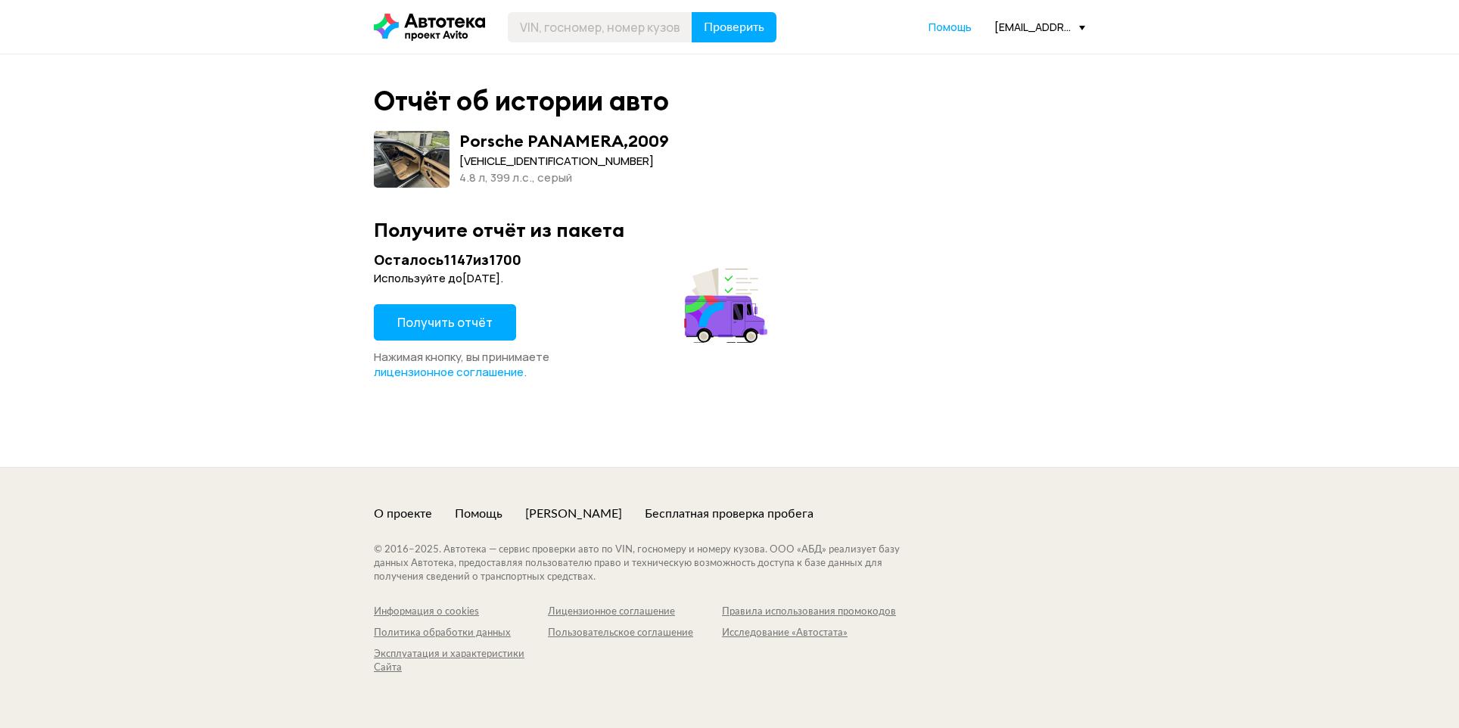
click at [477, 314] on button "Получить отчёт" at bounding box center [445, 322] width 142 height 36
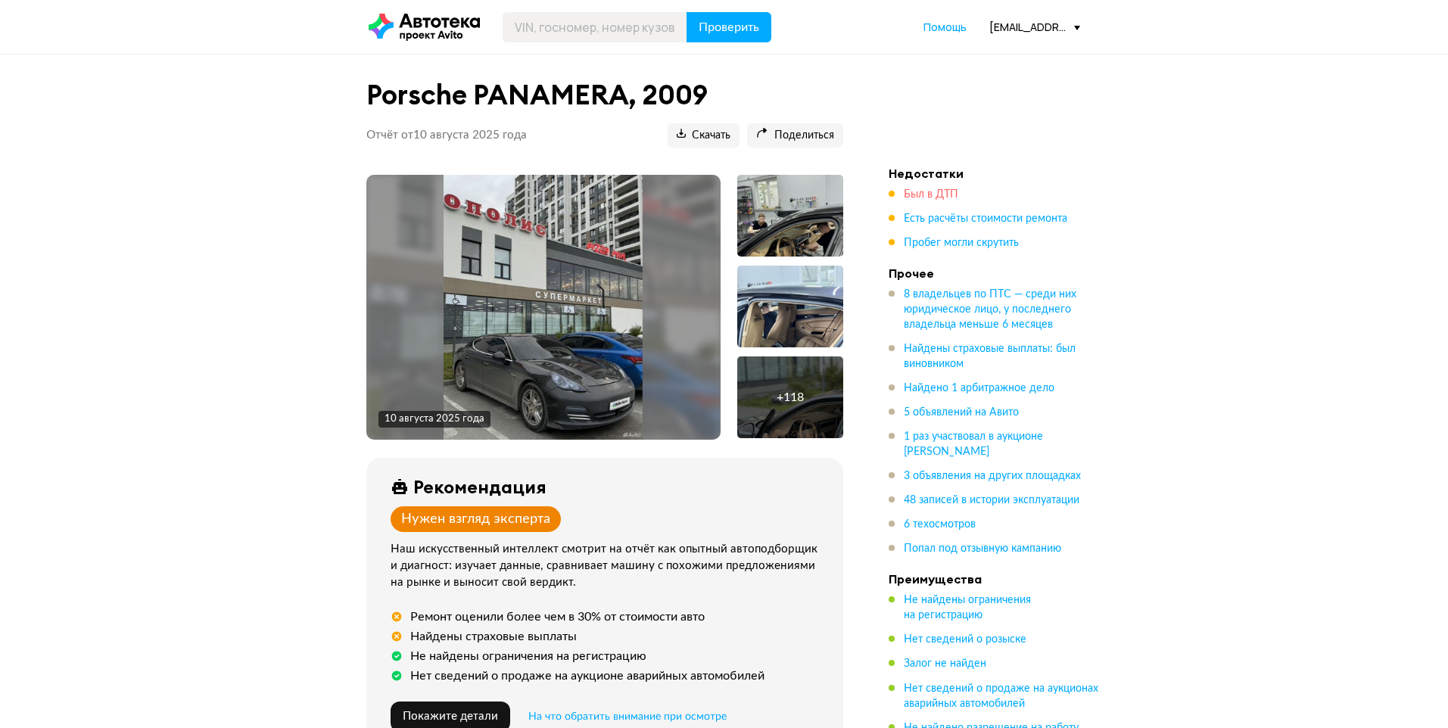
click at [929, 194] on span "Был в ДТП" at bounding box center [931, 194] width 54 height 11
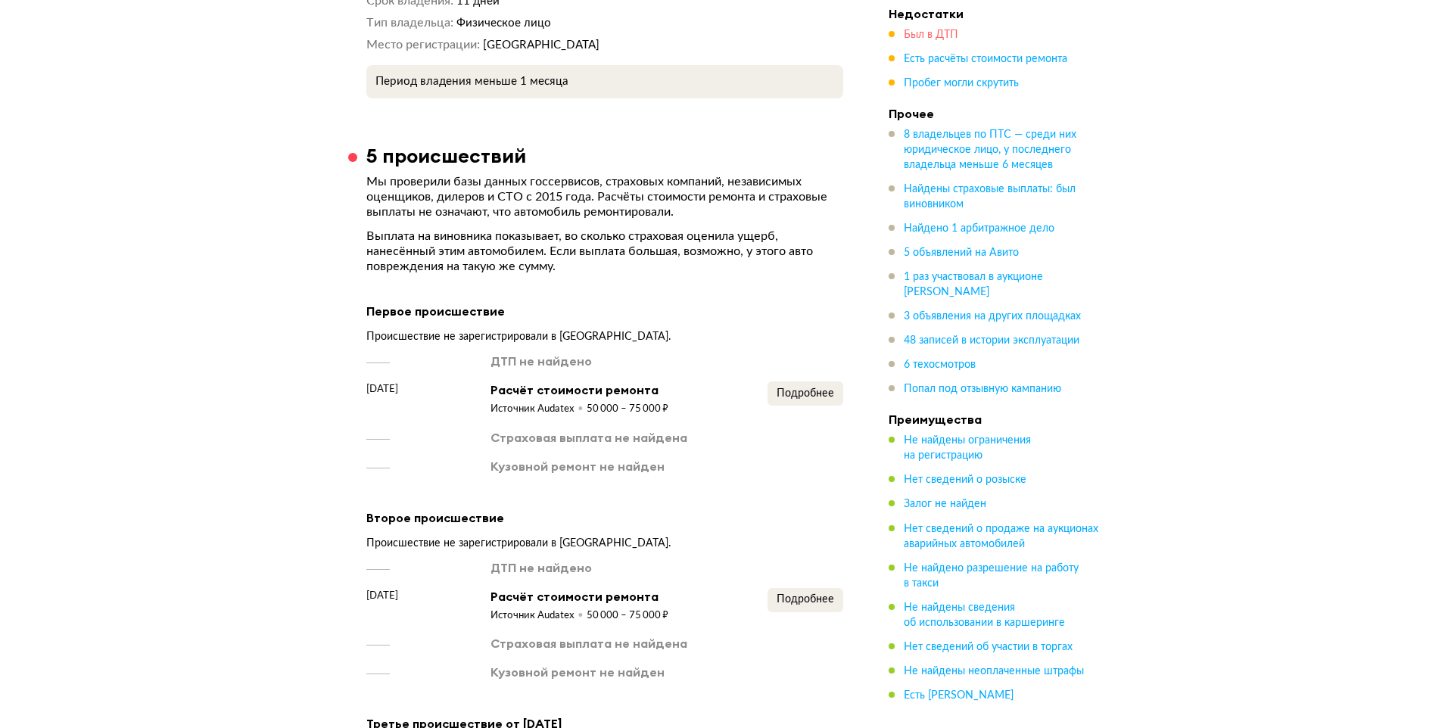
scroll to position [3179, 0]
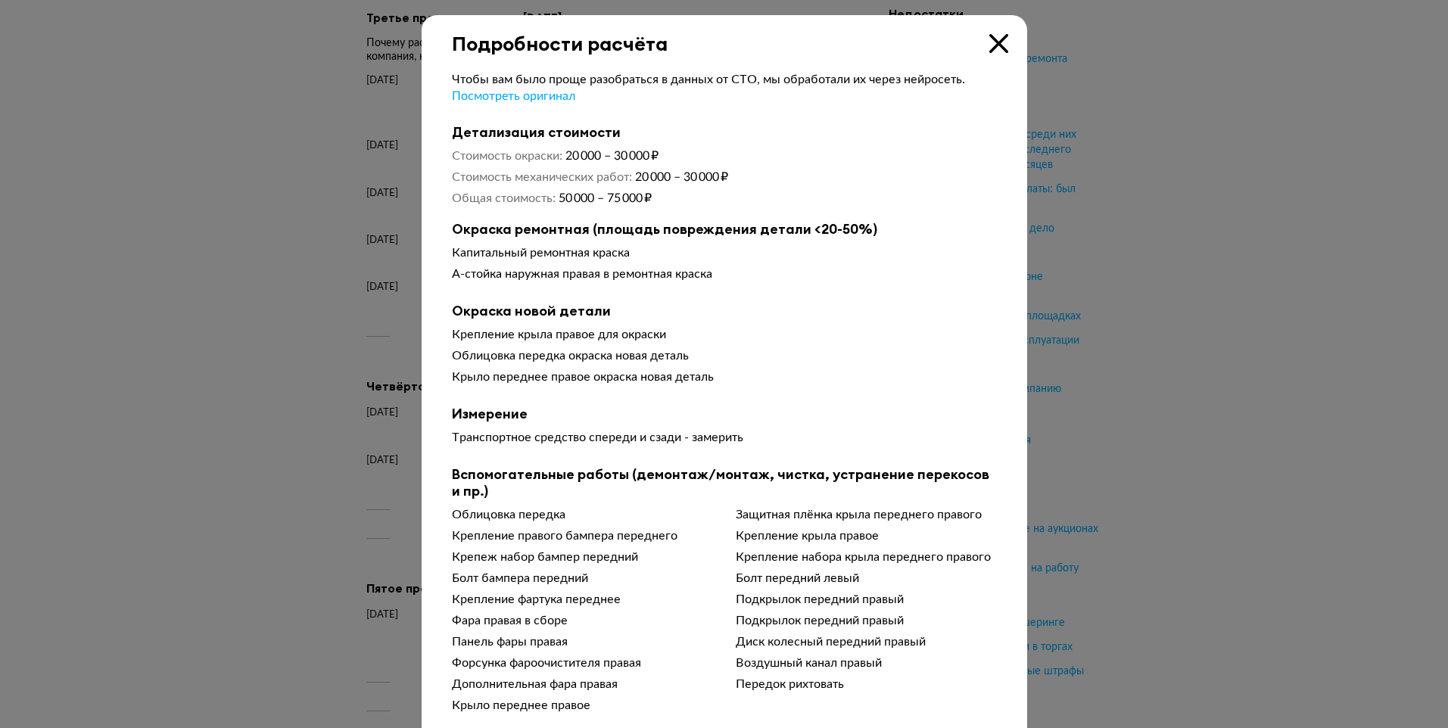
scroll to position [2543, 0]
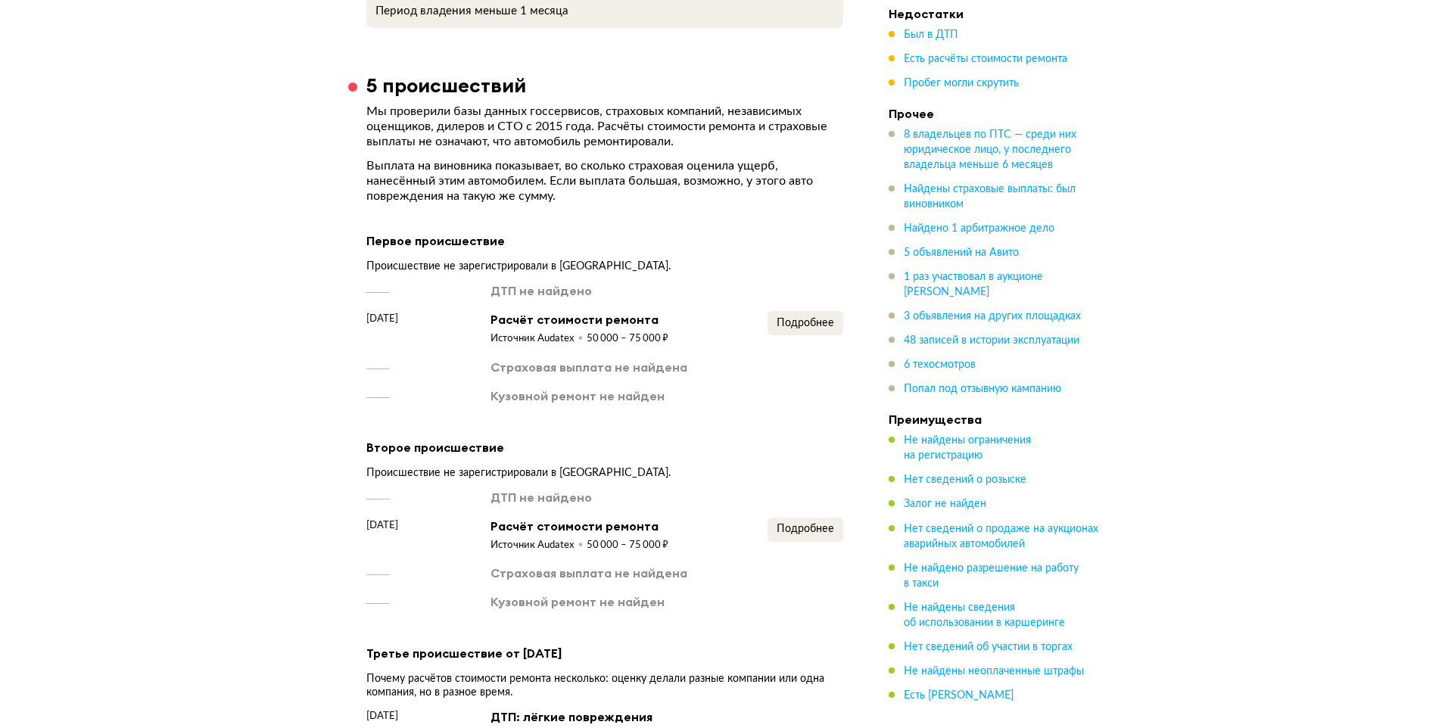
click at [926, 65] on span "Есть расчёты стоимости ремонта" at bounding box center [985, 58] width 163 height 15
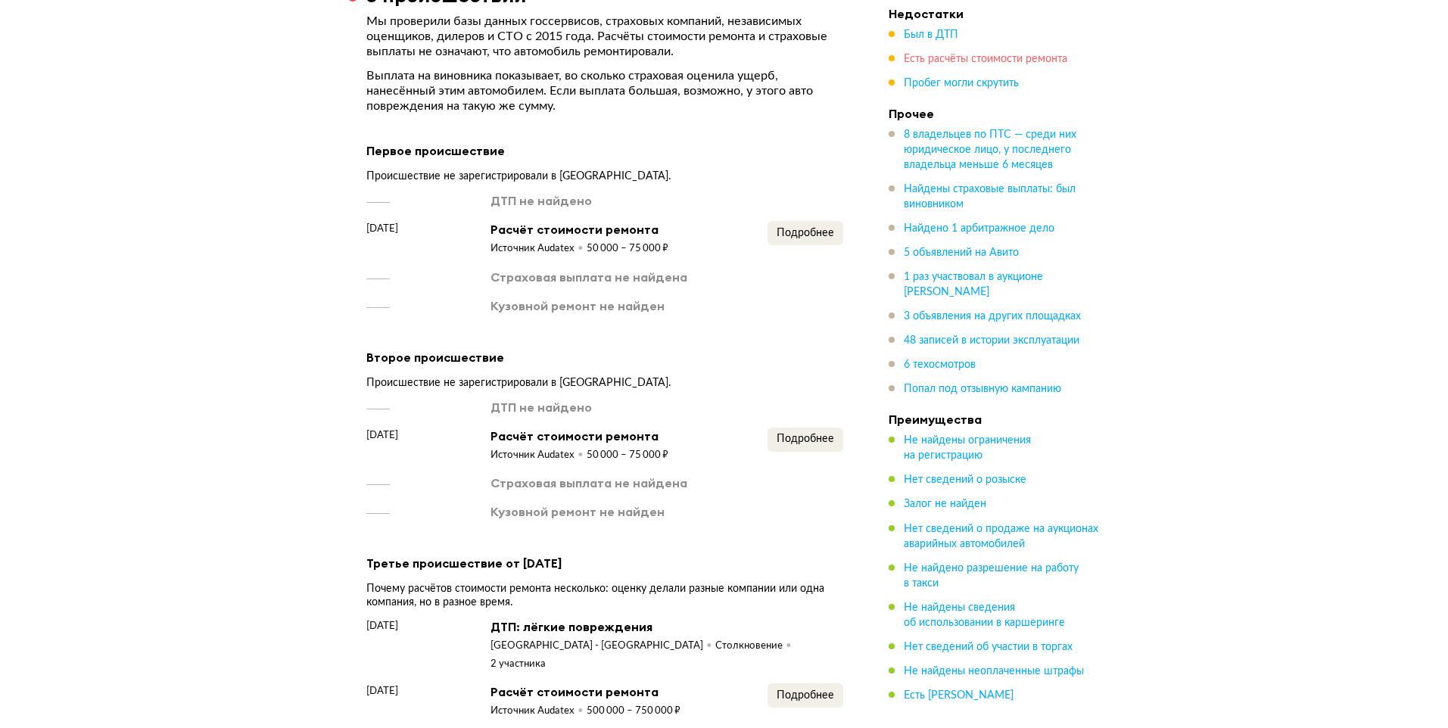
click at [928, 64] on span "Есть расчёты стоимости ремонта" at bounding box center [985, 59] width 163 height 11
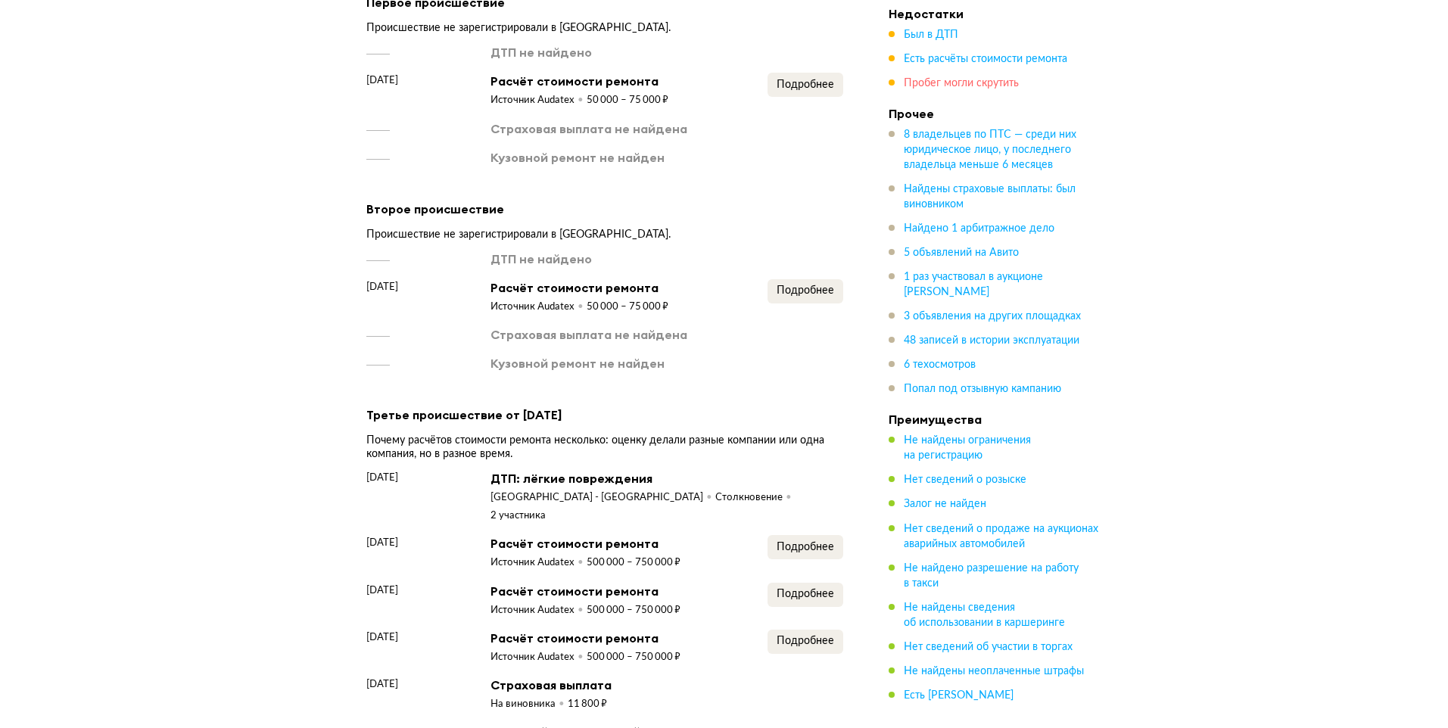
click at [931, 89] on span "Пробег могли скрутить" at bounding box center [961, 83] width 115 height 11
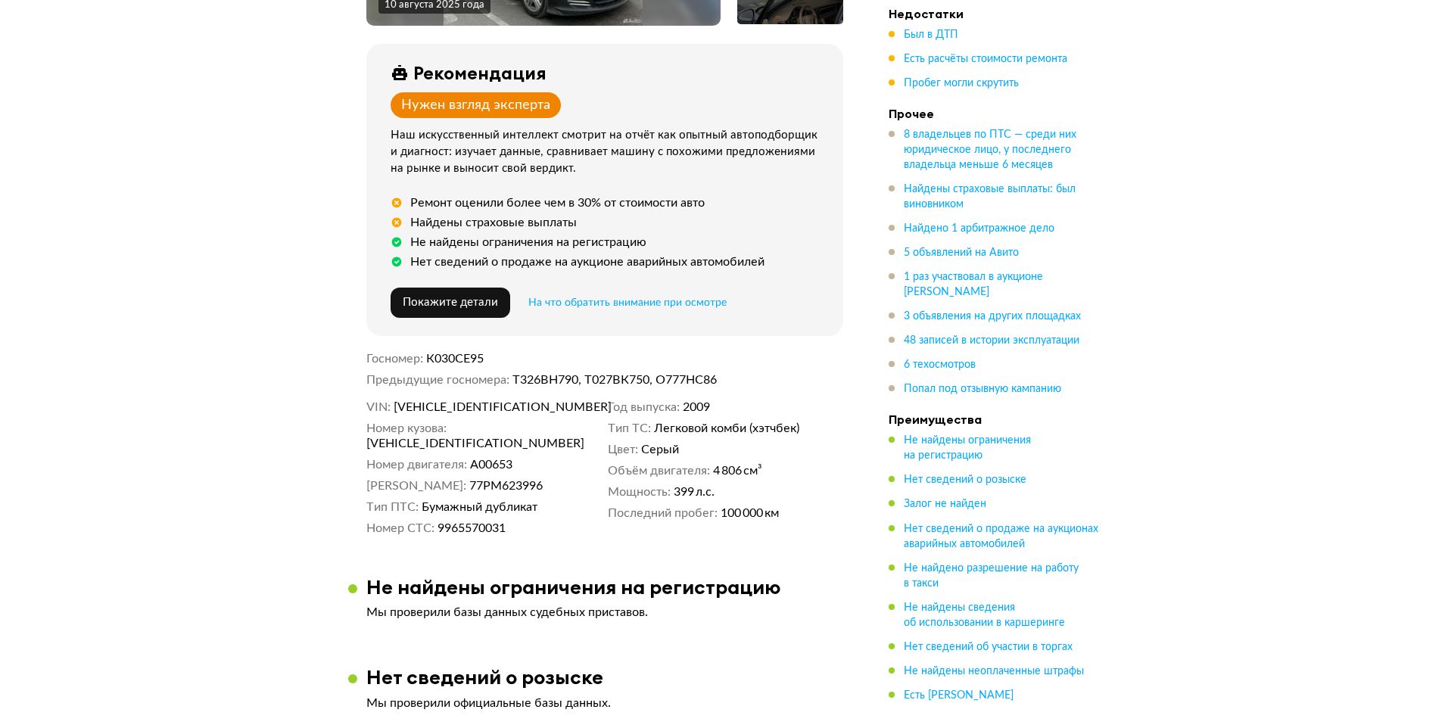
scroll to position [51, 0]
